Goal: Information Seeking & Learning: Compare options

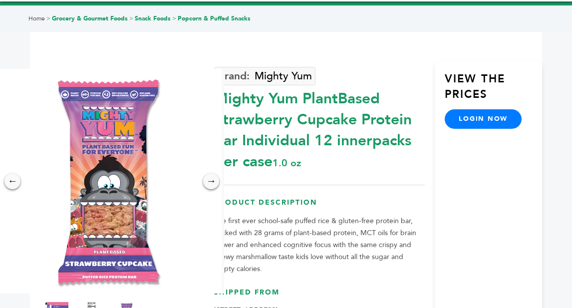
scroll to position [100, 0]
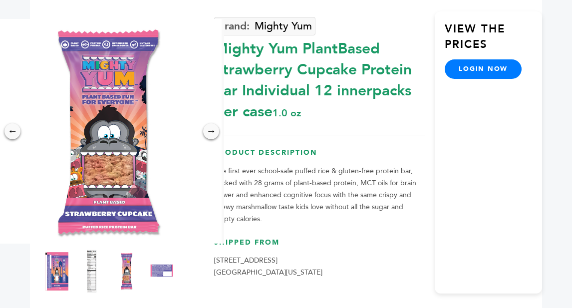
click at [93, 270] on img at bounding box center [91, 271] width 27 height 44
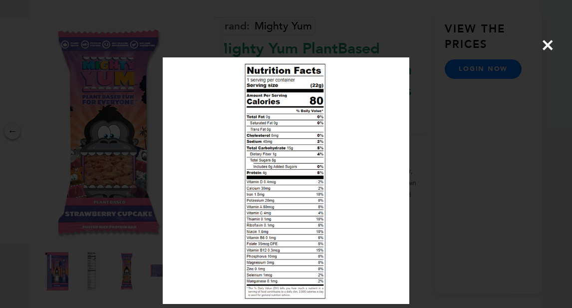
click at [548, 45] on span "×" at bounding box center [547, 45] width 13 height 28
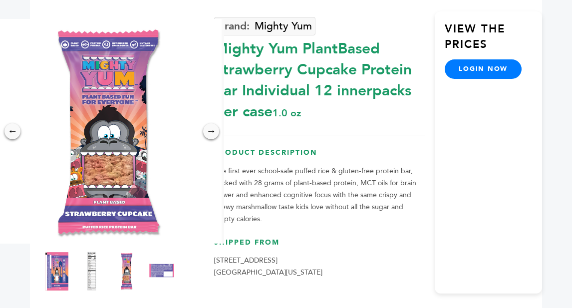
click at [151, 266] on img at bounding box center [161, 271] width 27 height 44
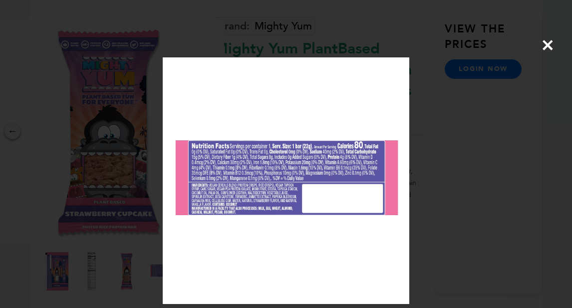
click at [542, 47] on span "×" at bounding box center [547, 45] width 13 height 28
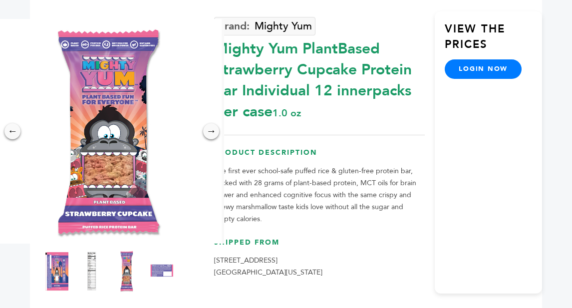
click at [134, 273] on img at bounding box center [126, 271] width 27 height 44
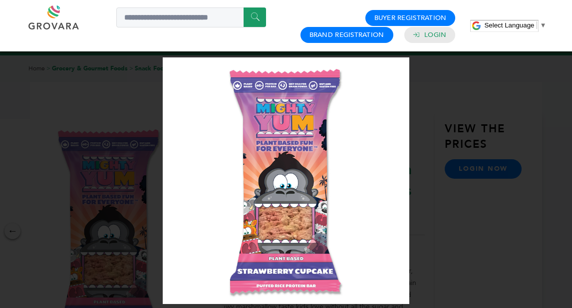
scroll to position [150, 0]
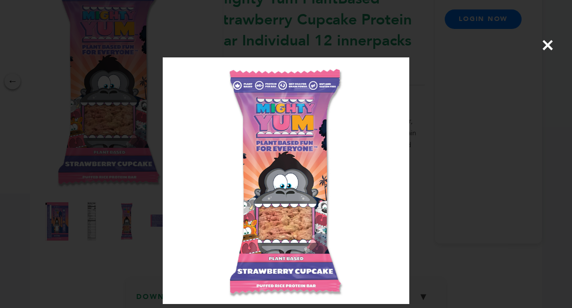
click at [519, 115] on div "×" at bounding box center [286, 154] width 572 height 308
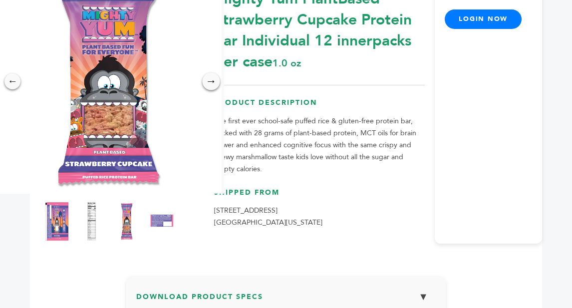
click at [212, 80] on div "→" at bounding box center [211, 80] width 17 height 17
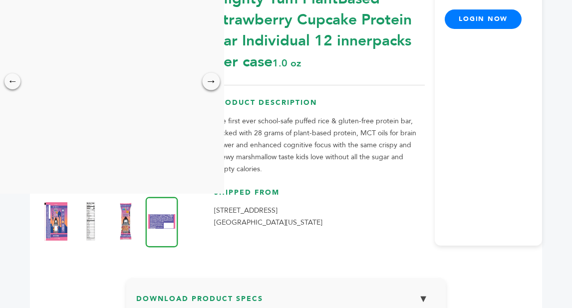
click at [212, 80] on div "→" at bounding box center [211, 80] width 17 height 17
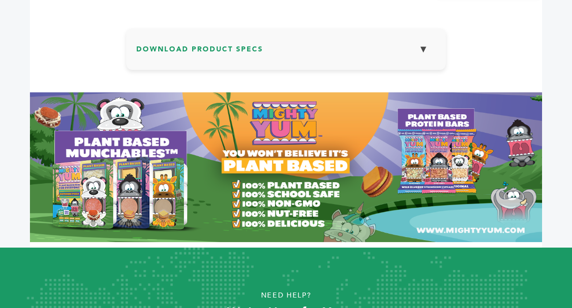
scroll to position [492, 0]
